Goal: Information Seeking & Learning: Learn about a topic

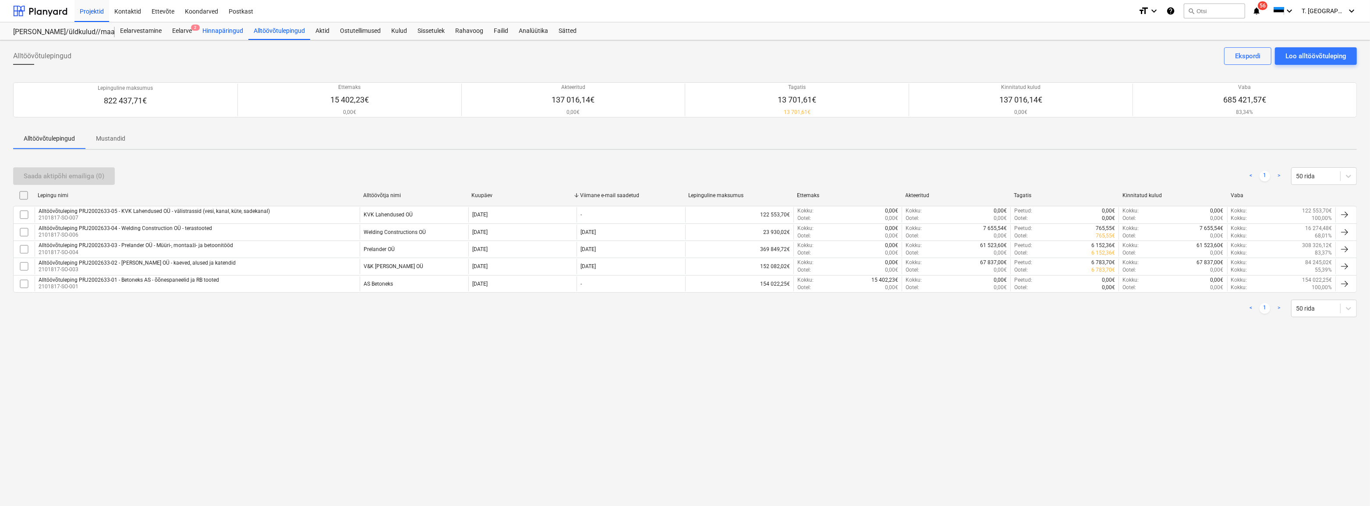
click at [221, 32] on div "Hinnapäringud" at bounding box center [222, 31] width 51 height 18
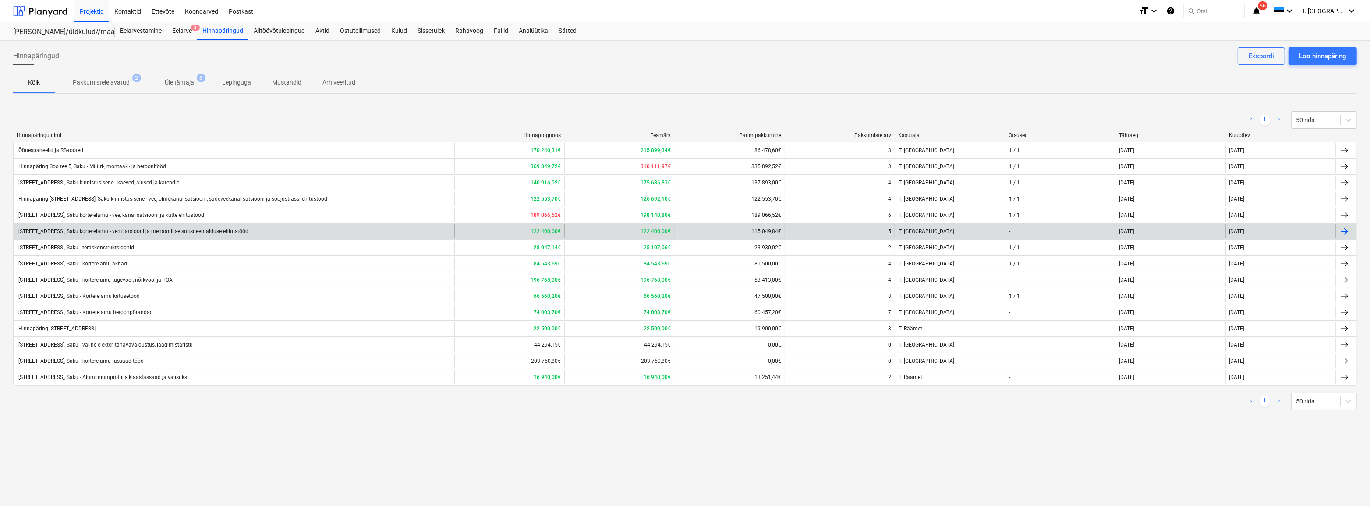
click at [99, 232] on div "[STREET_ADDRESS], Saku korterelamu - ventilatsiooni ja mehaanilise suitsueemald…" at bounding box center [132, 231] width 231 height 6
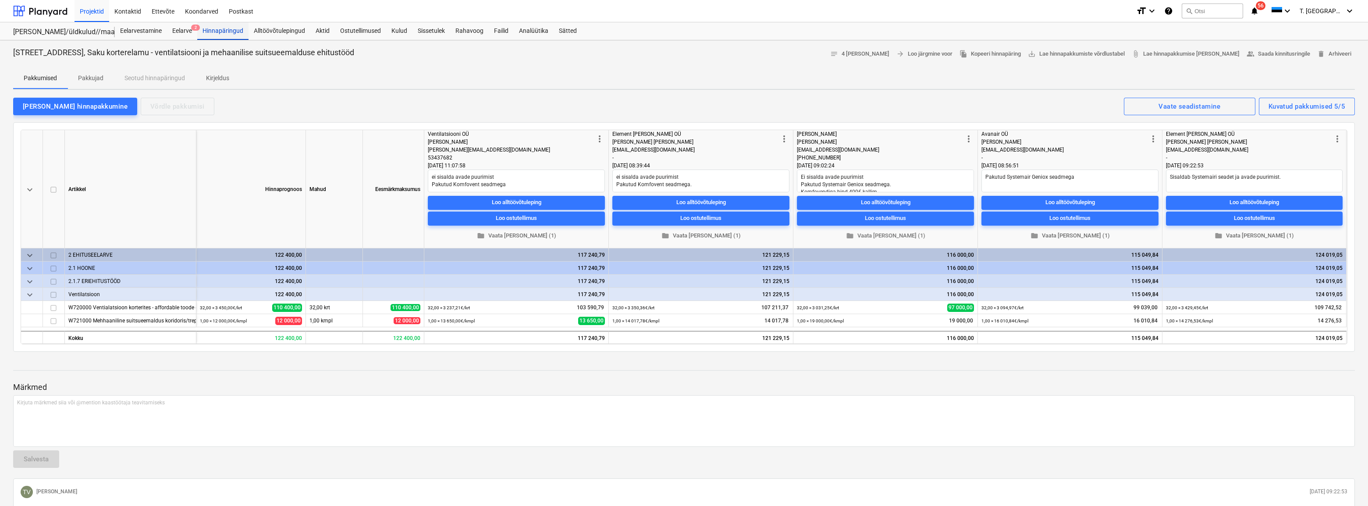
click at [217, 33] on div "Hinnapäringud" at bounding box center [222, 31] width 51 height 18
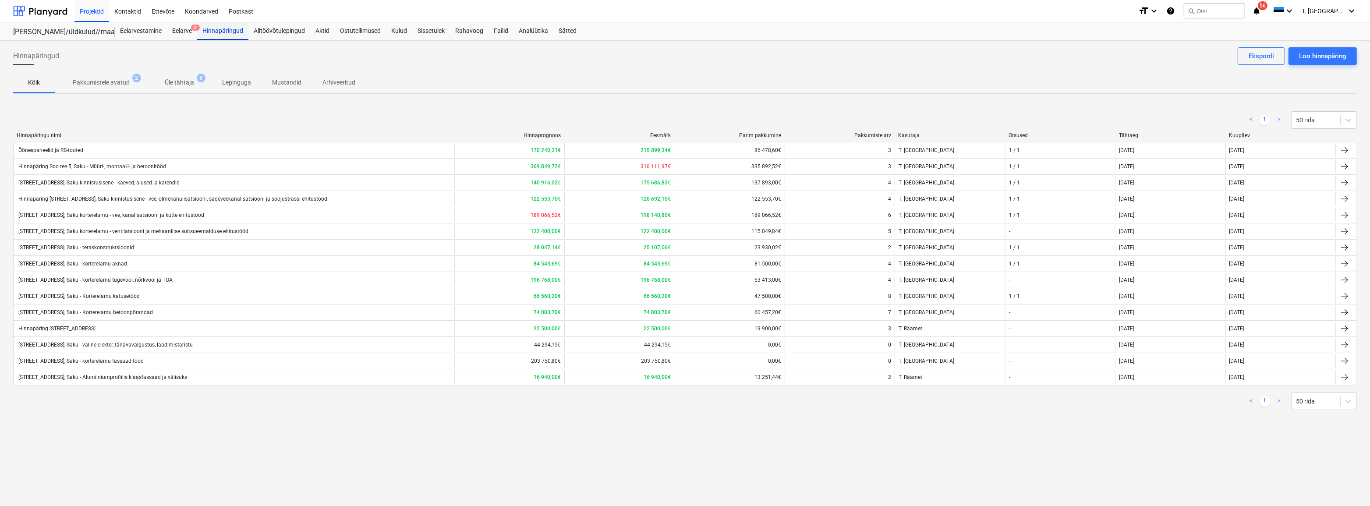
click at [217, 33] on div "Hinnapäringud" at bounding box center [222, 31] width 51 height 18
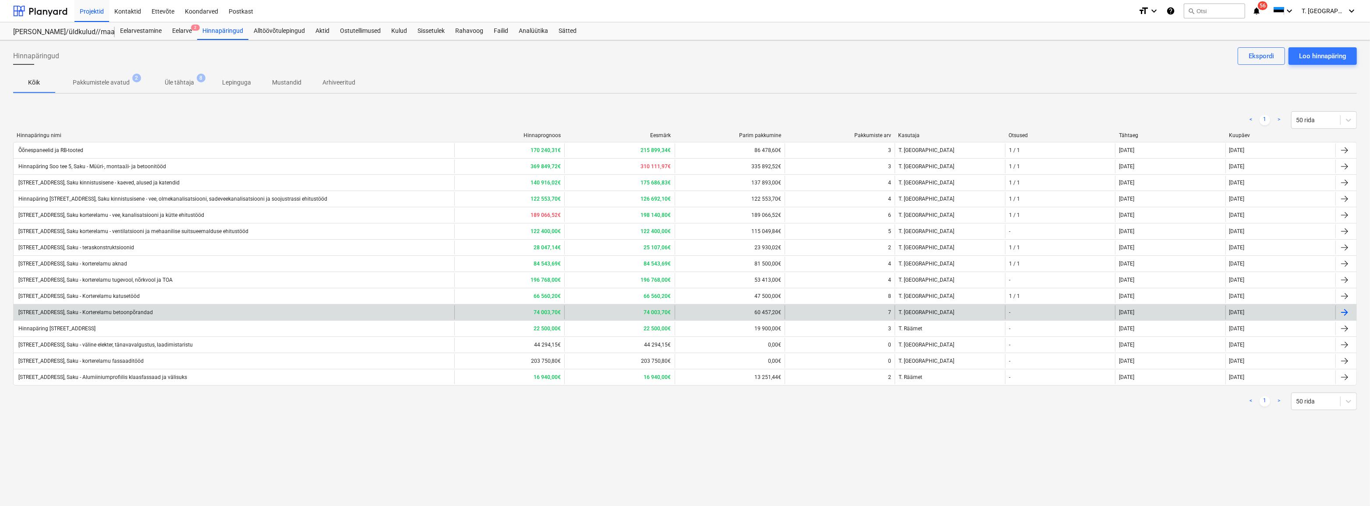
click at [117, 312] on div "[STREET_ADDRESS], Saku - Korterelamu betoonpõrandad" at bounding box center [85, 312] width 136 height 6
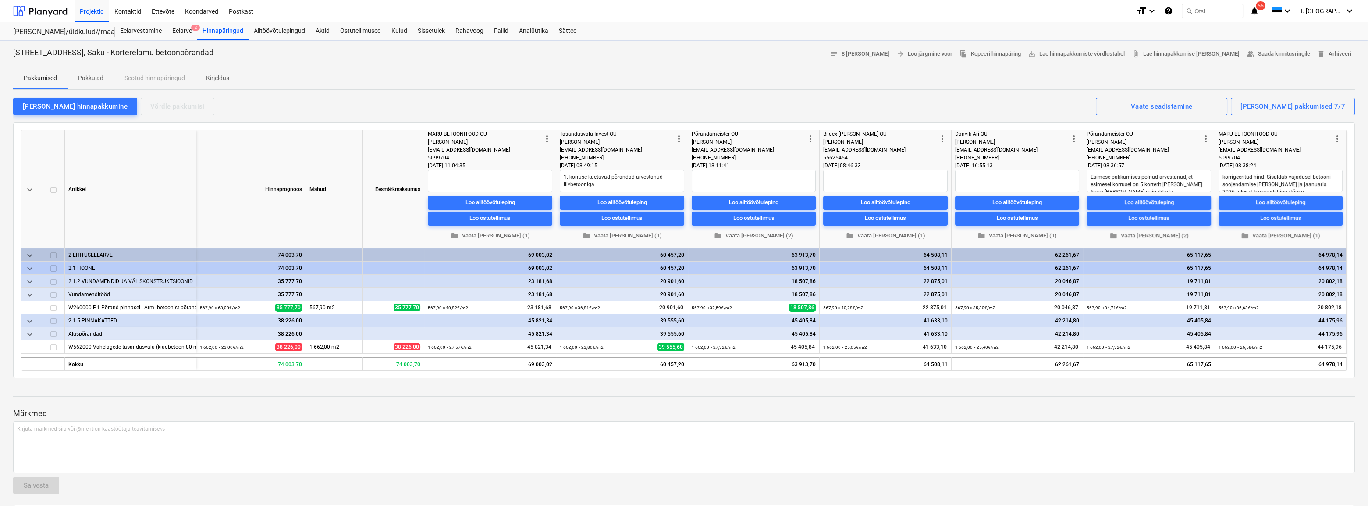
type textarea "x"
click at [216, 31] on div "Hinnapäringud" at bounding box center [222, 31] width 51 height 18
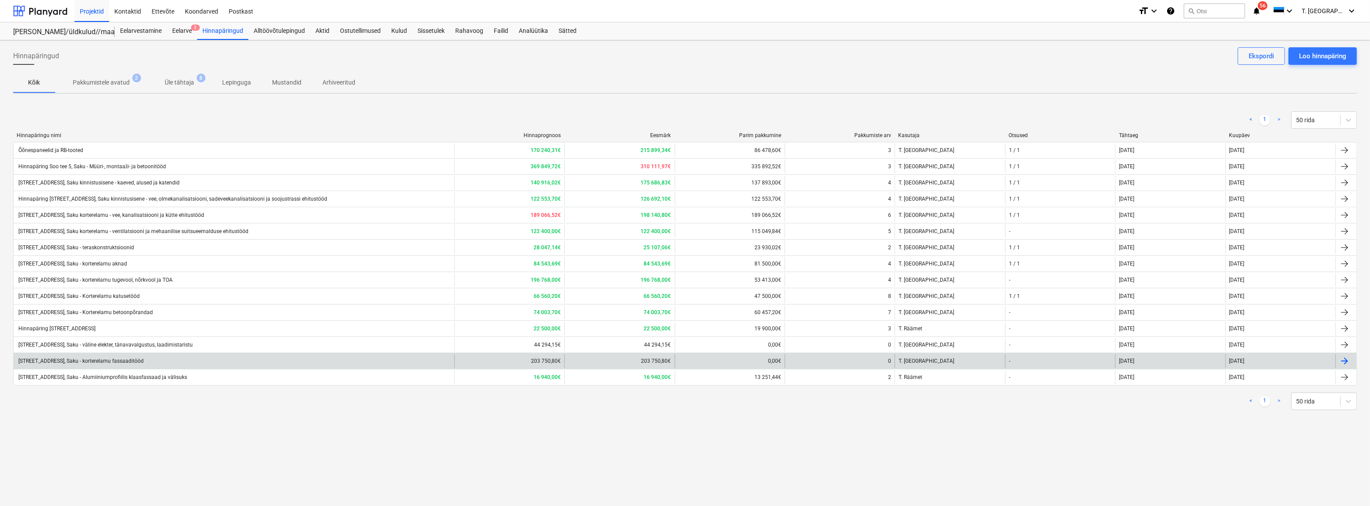
click at [121, 359] on div "[STREET_ADDRESS], Saku - korterelamu fassaaditööd" at bounding box center [80, 361] width 127 height 6
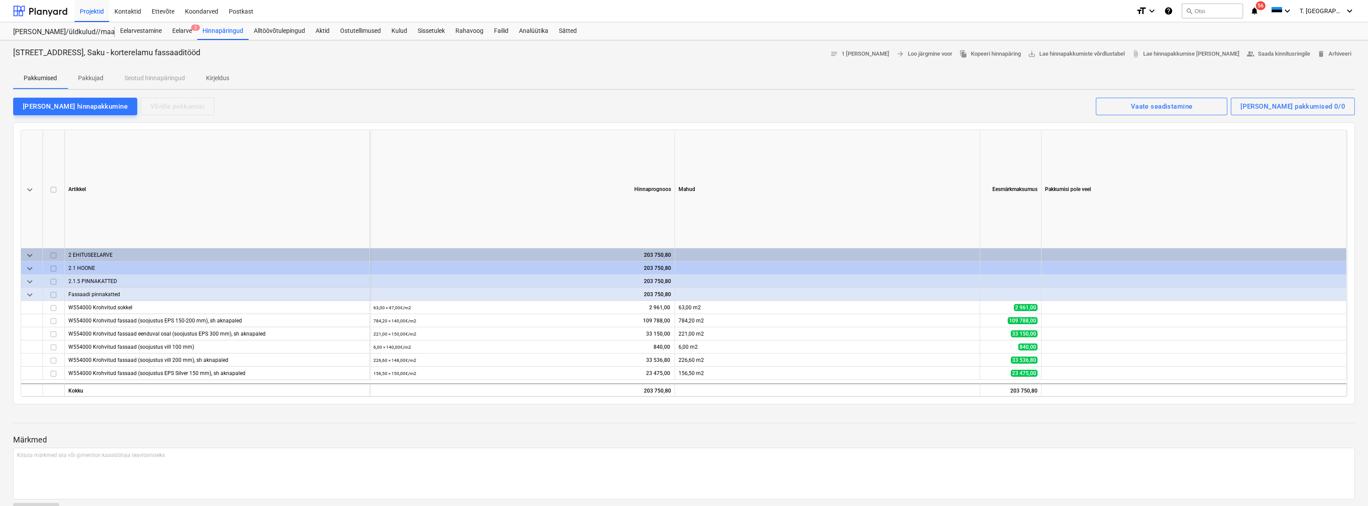
click at [97, 80] on p "Pakkujad" at bounding box center [90, 78] width 25 height 9
